Goal: Task Accomplishment & Management: Complete application form

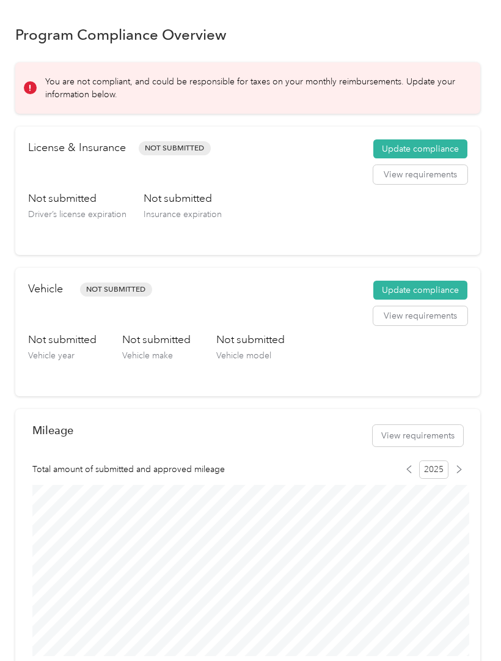
click at [431, 150] on button "Update compliance" at bounding box center [420, 149] width 94 height 20
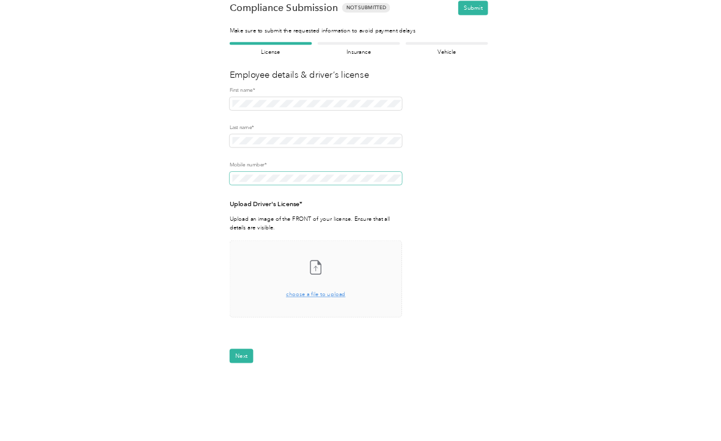
scroll to position [31, 0]
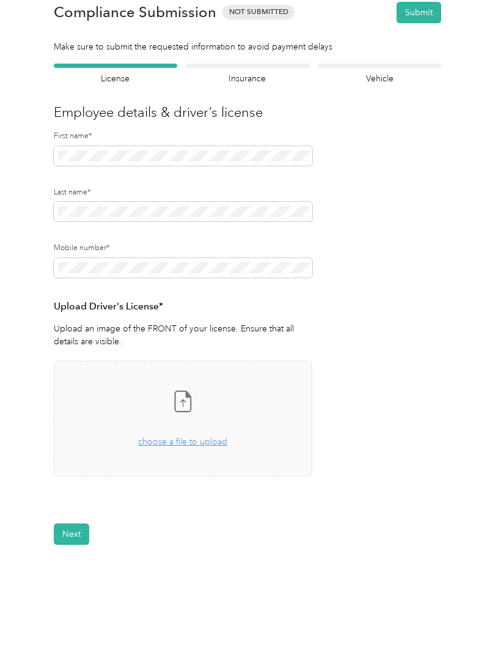
click at [187, 442] on span "choose a file to upload" at bounding box center [182, 441] width 89 height 10
click at [180, 433] on div "Drag and drop your file here, or choose a file to upload" at bounding box center [182, 435] width 89 height 27
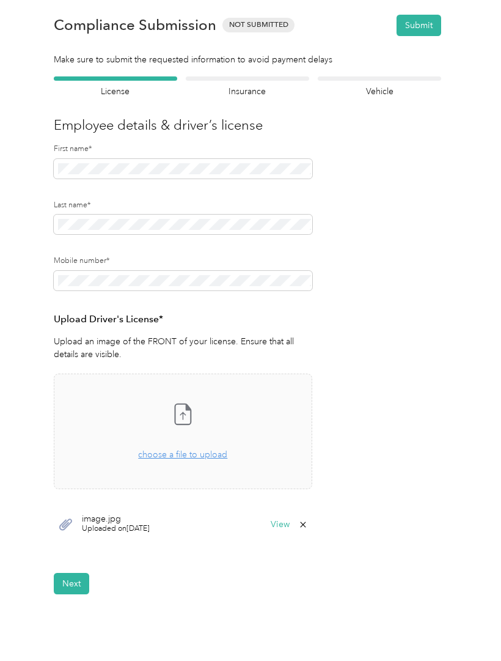
click at [70, 573] on button "Next" at bounding box center [71, 583] width 35 height 21
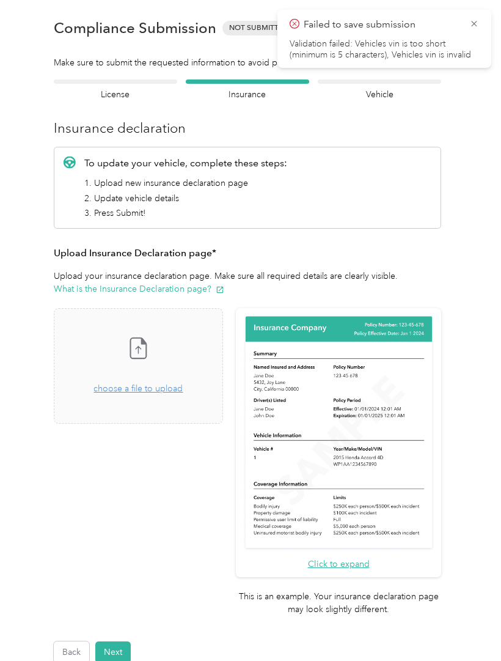
scroll to position [15, 0]
click at [142, 392] on span "choose a file to upload" at bounding box center [138, 388] width 89 height 10
click at [107, 641] on button "Next" at bounding box center [112, 651] width 35 height 21
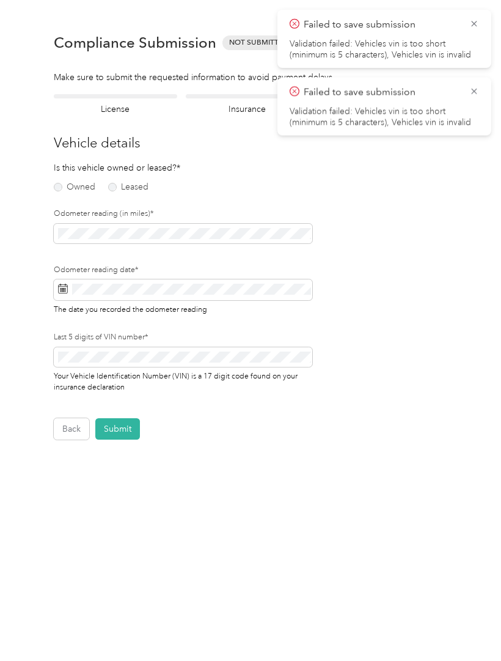
click at [477, 18] on icon at bounding box center [474, 23] width 10 height 11
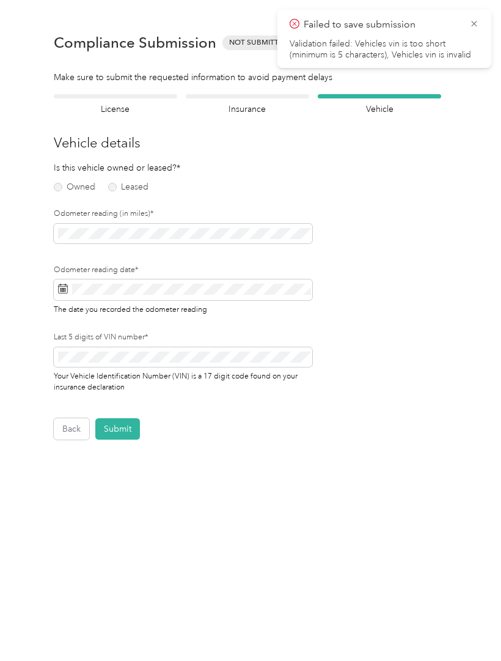
click at [474, 20] on icon at bounding box center [474, 23] width 10 height 11
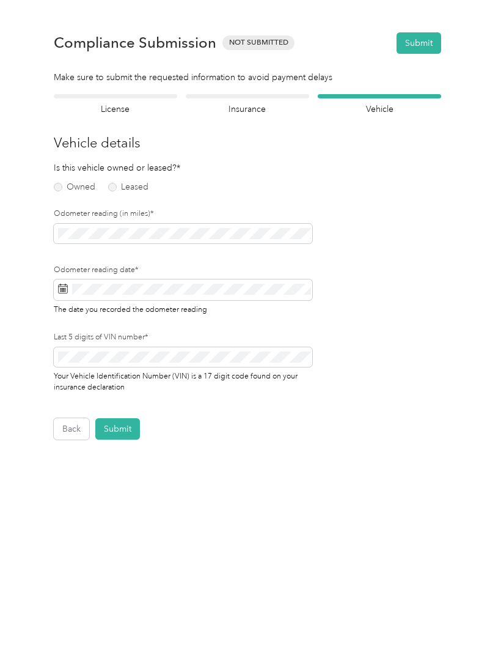
click at [128, 183] on label "Leased" at bounding box center [128, 187] width 40 height 9
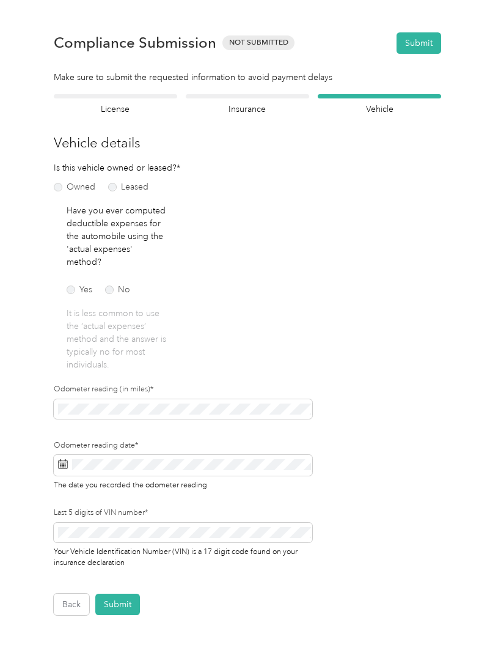
click at [112, 288] on label "No" at bounding box center [117, 289] width 25 height 9
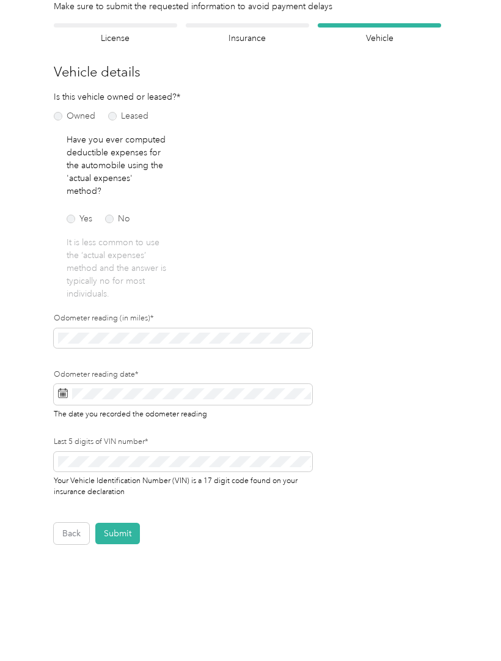
scroll to position [70, 0]
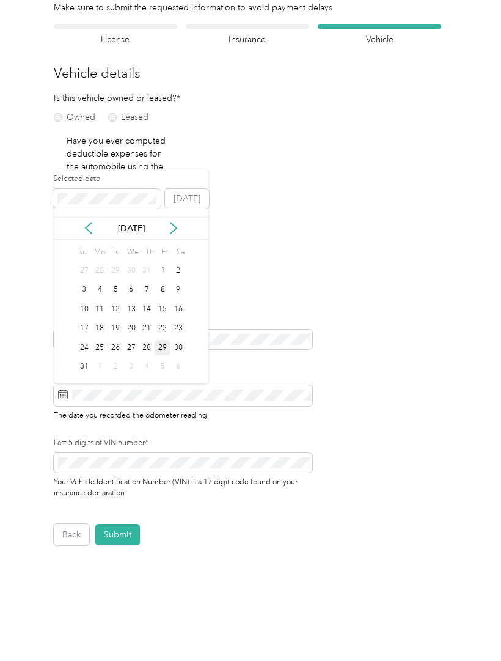
click at [161, 348] on div "29" at bounding box center [163, 347] width 16 height 15
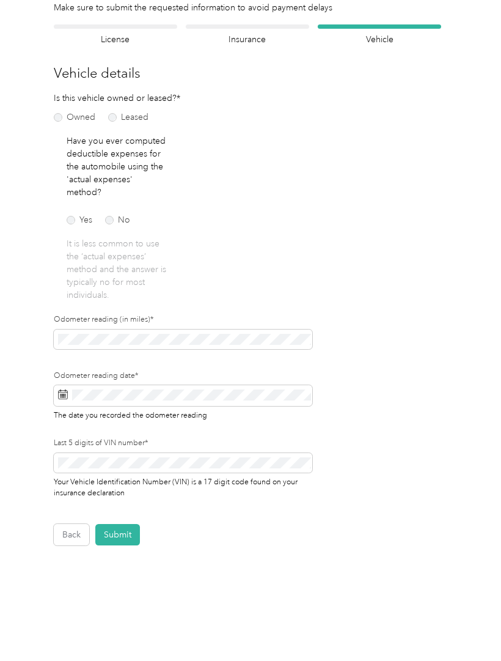
scroll to position [55, 0]
click at [219, 453] on span at bounding box center [183, 463] width 259 height 20
click at [127, 524] on button "Submit" at bounding box center [117, 534] width 45 height 21
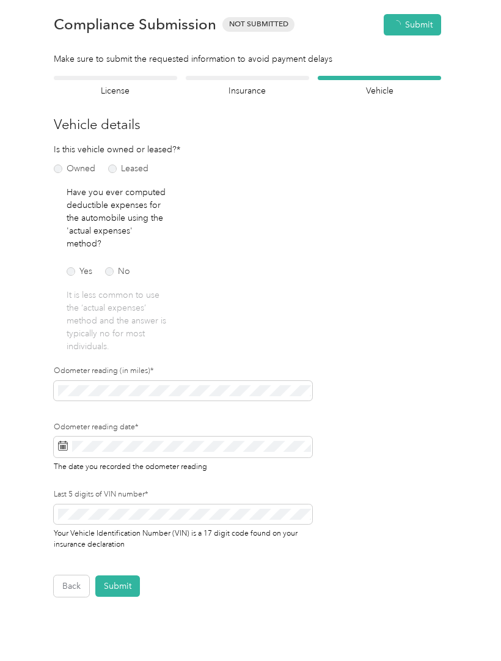
scroll to position [1, 0]
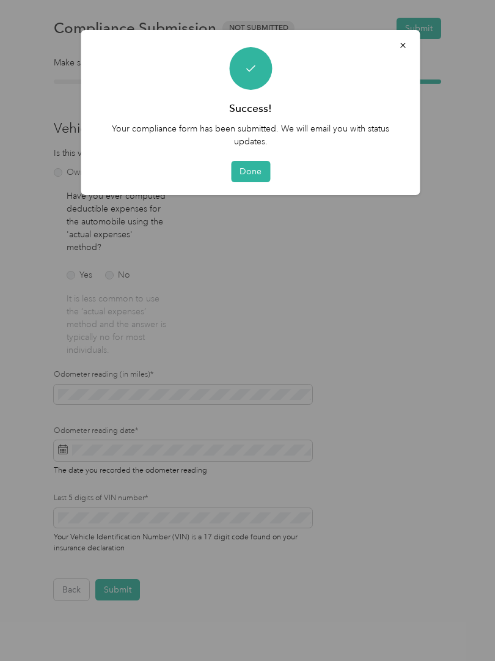
click at [257, 178] on button "Done" at bounding box center [250, 171] width 39 height 21
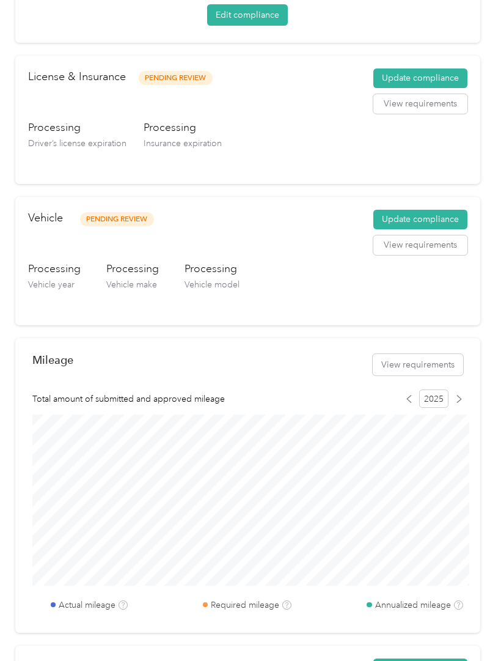
scroll to position [168, 0]
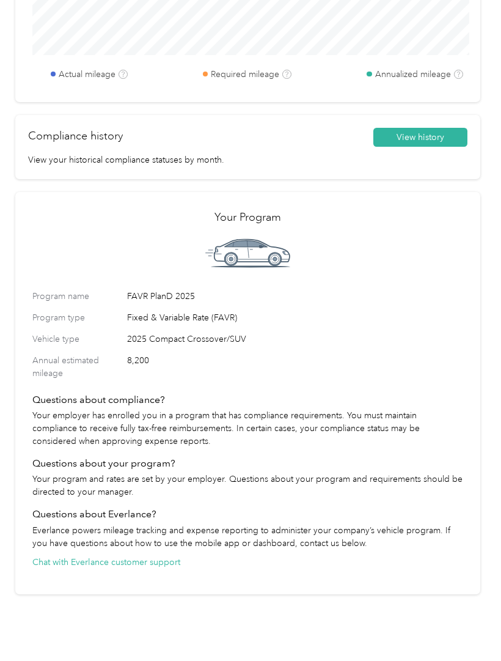
scroll to position [700, 0]
